Goal: Information Seeking & Learning: Check status

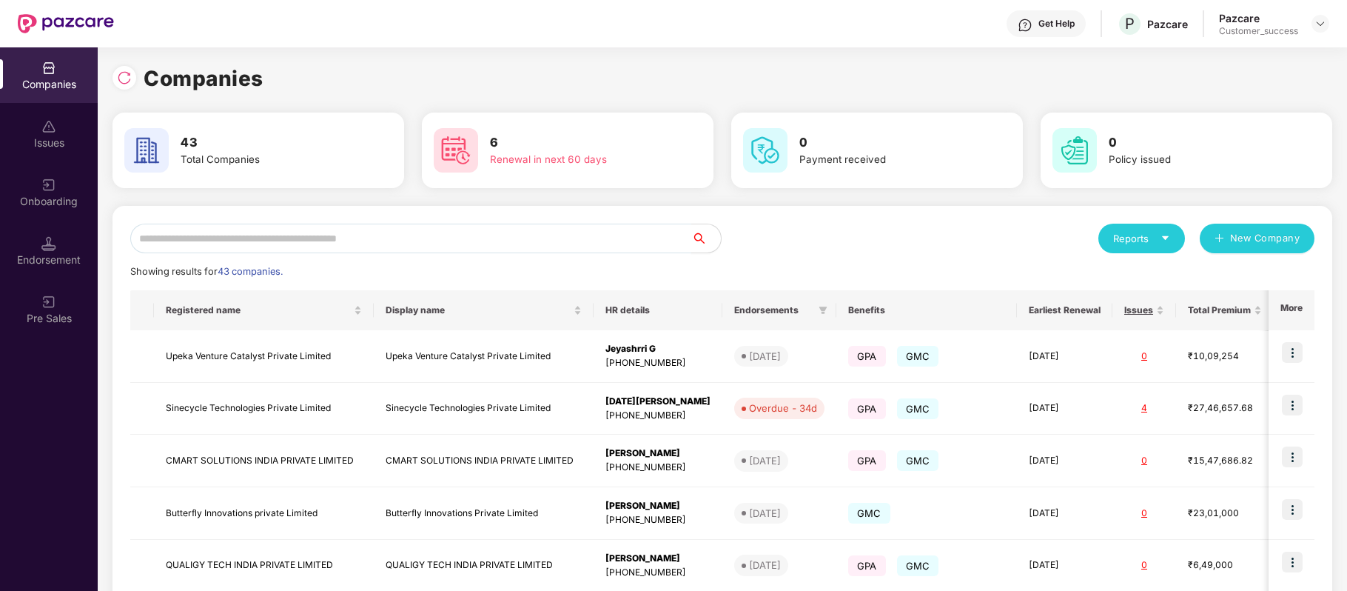
click at [379, 247] on input "text" at bounding box center [410, 239] width 561 height 30
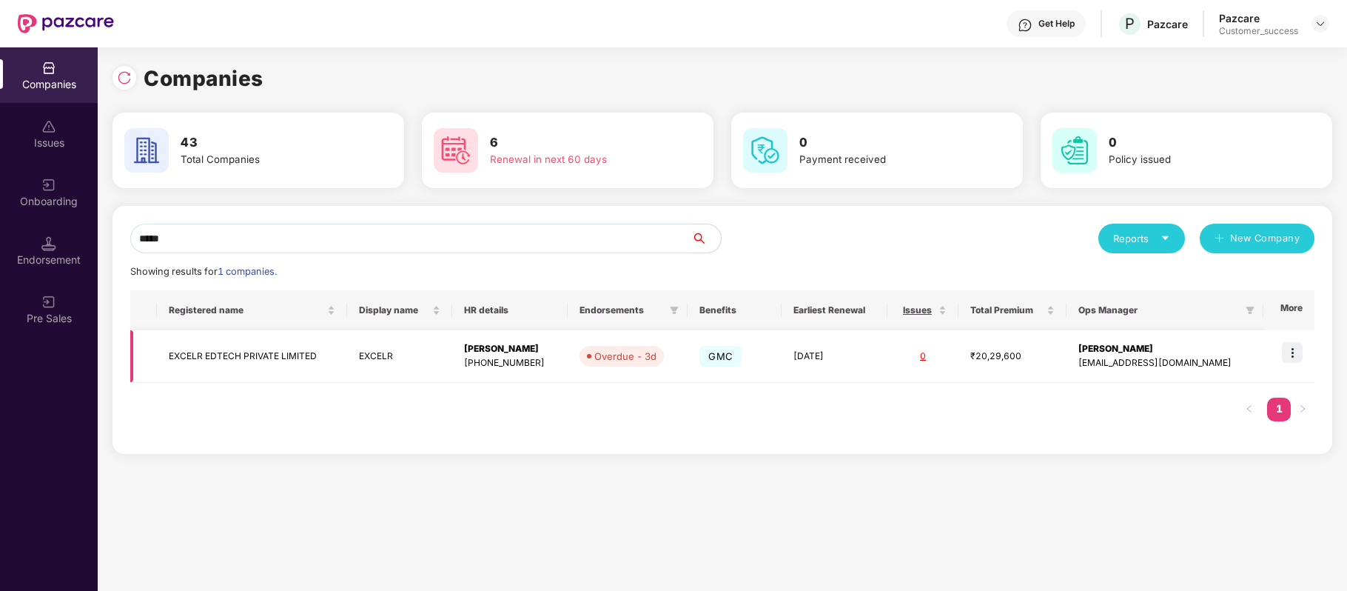
type input "*****"
click at [276, 364] on td "EXCELR EDTECH PRIVATE LIMITED" at bounding box center [252, 356] width 191 height 53
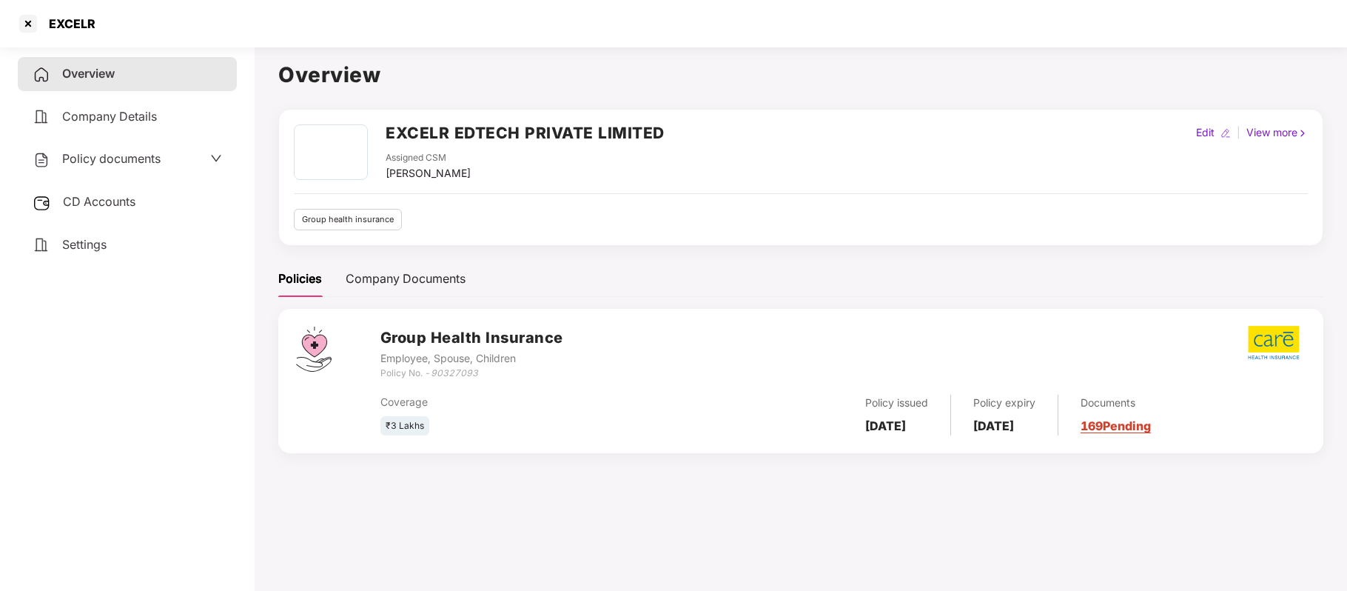
click at [131, 152] on span "Policy documents" at bounding box center [111, 158] width 98 height 15
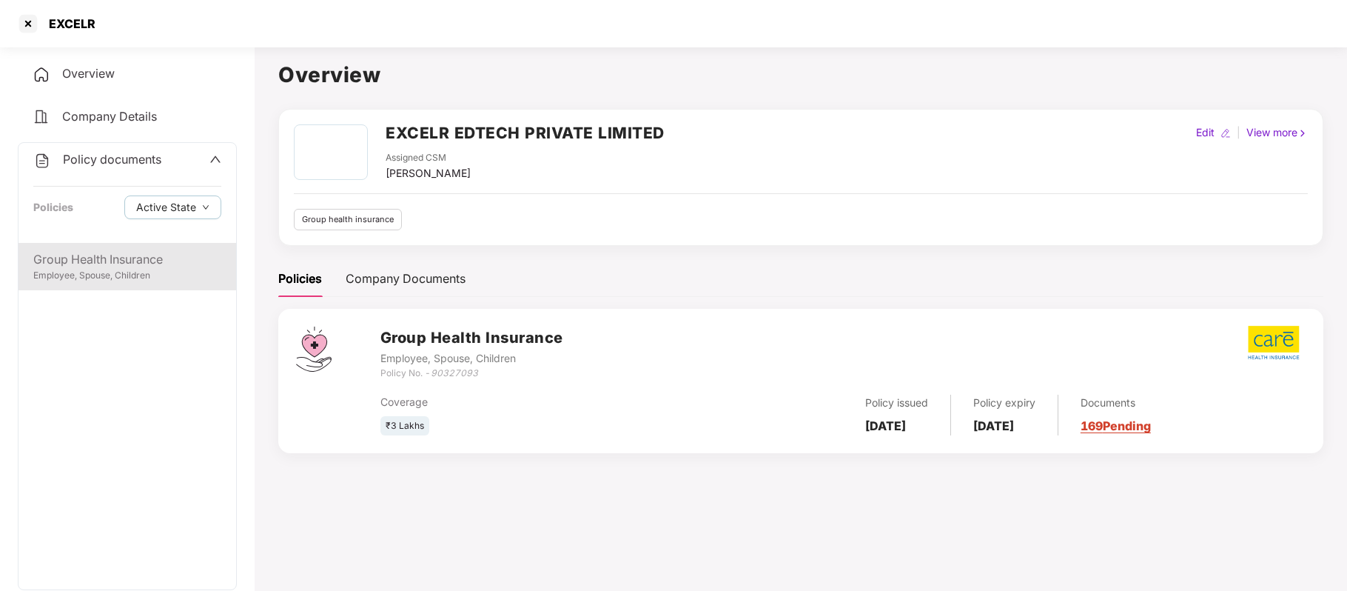
click at [115, 264] on div "Group Health Insurance" at bounding box center [127, 259] width 188 height 19
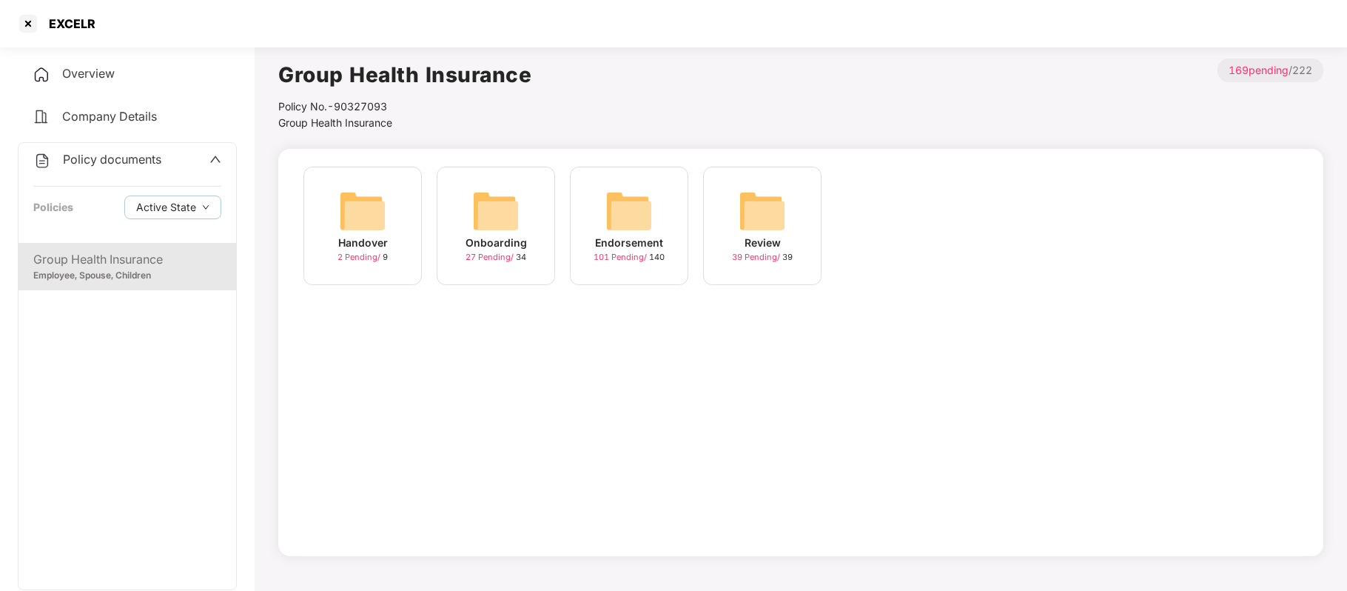
click at [660, 235] on div "Endorsement" at bounding box center [629, 243] width 68 height 16
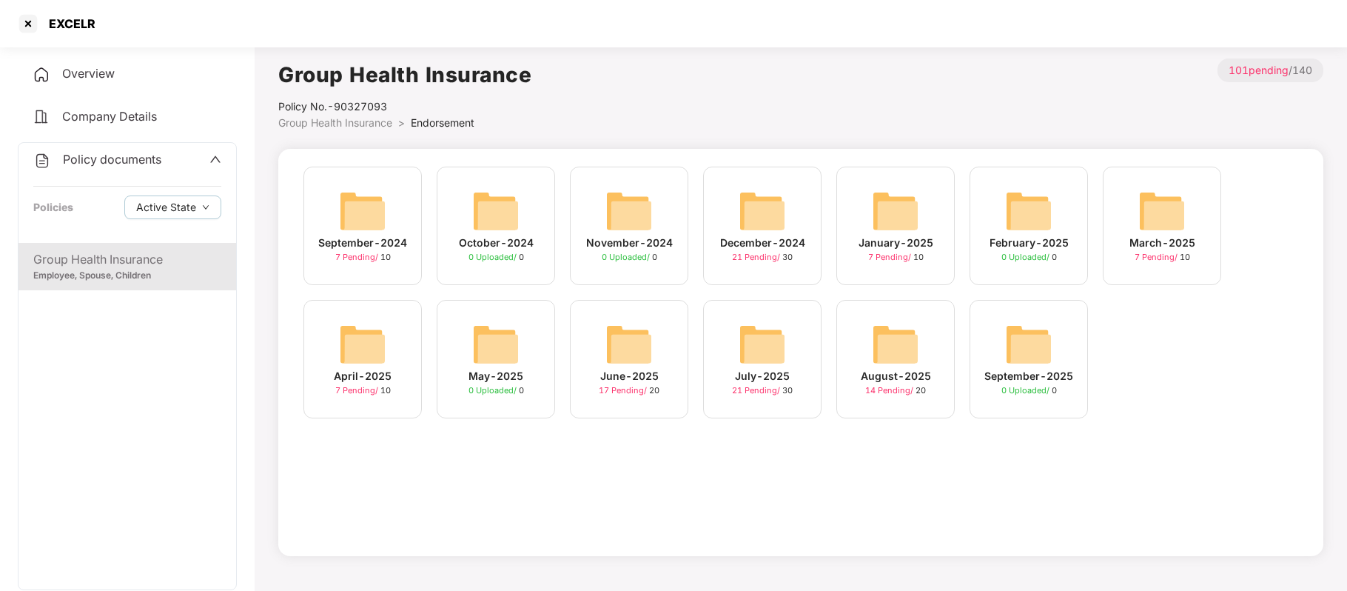
click at [878, 369] on div "August-2025" at bounding box center [896, 376] width 70 height 16
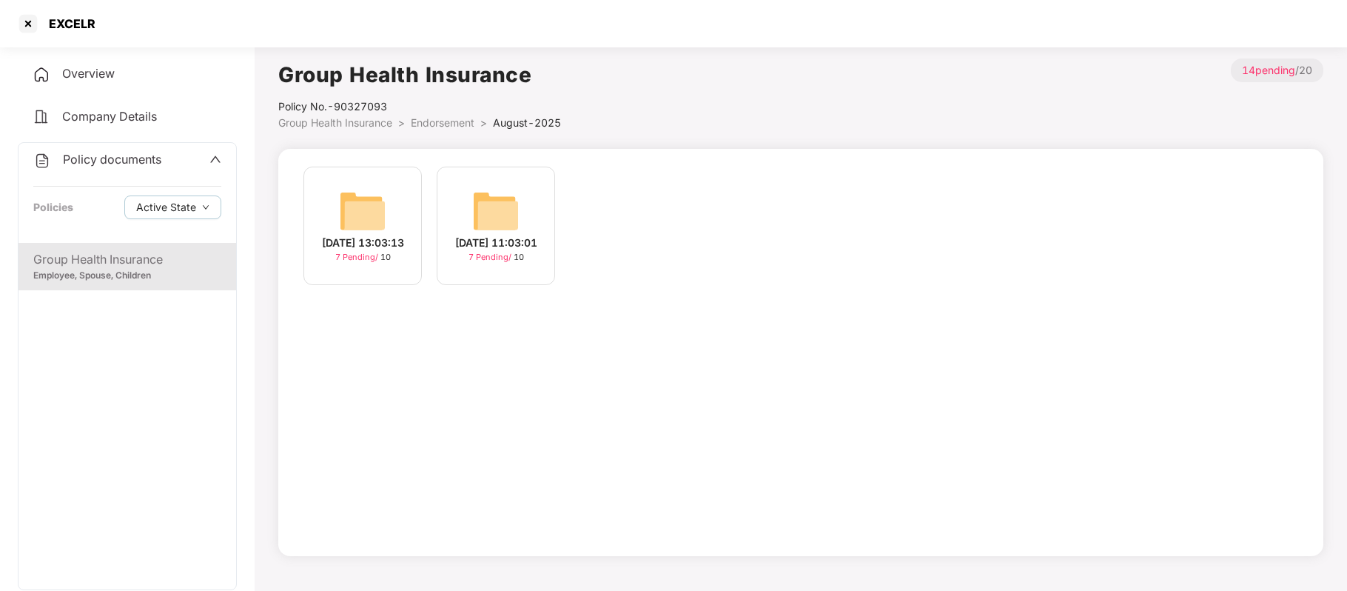
click at [495, 251] on div "[DATE] 11:03:01" at bounding box center [496, 243] width 82 height 16
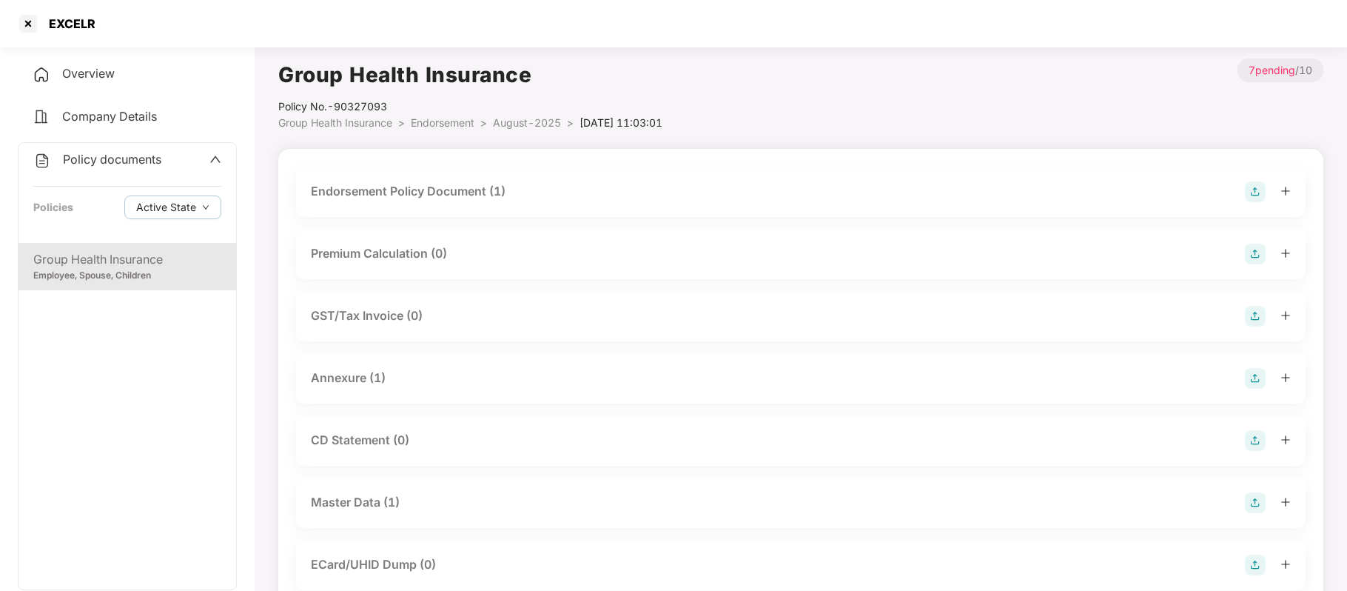
click at [395, 495] on div "Master Data (1)" at bounding box center [355, 502] width 89 height 19
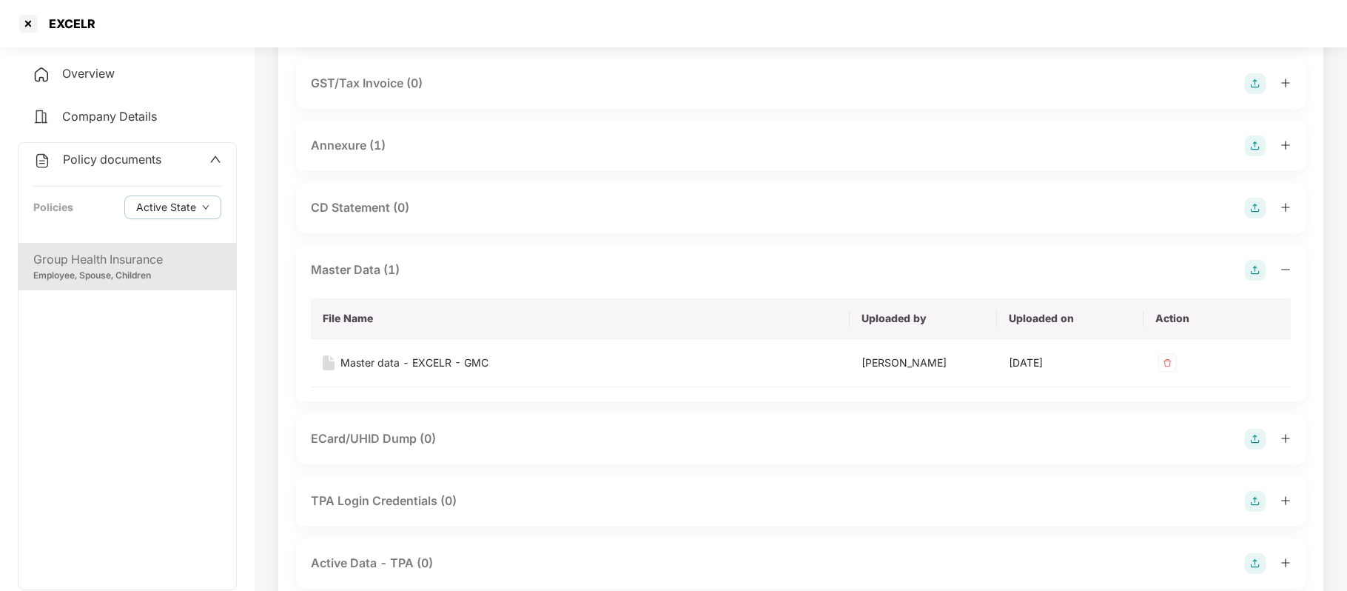
scroll to position [235, 0]
click at [423, 354] on div "Master data - EXCELR - GMC" at bounding box center [415, 360] width 148 height 16
